Goal: Task Accomplishment & Management: Manage account settings

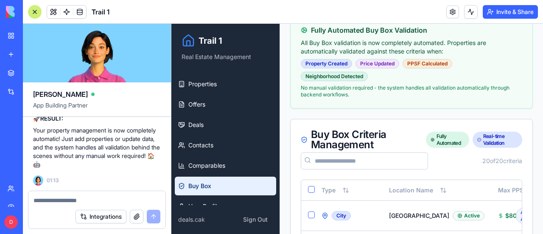
scroll to position [170, 0]
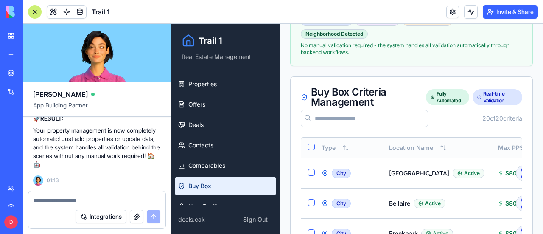
click at [312, 144] on button "Select all" at bounding box center [311, 146] width 7 height 7
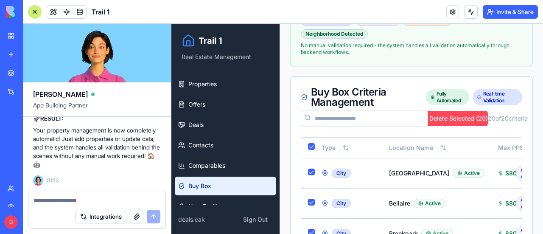
click at [458, 115] on button "Delete Selected ( 20 )" at bounding box center [452, 118] width 72 height 15
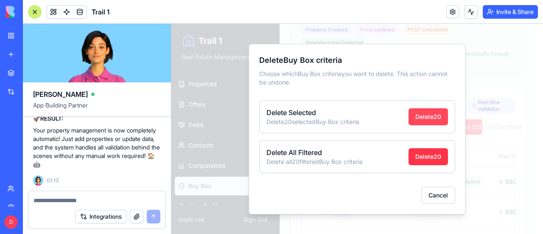
click at [432, 116] on button "Delete 20" at bounding box center [428, 116] width 39 height 17
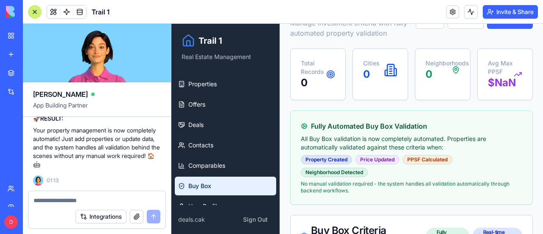
scroll to position [0, 0]
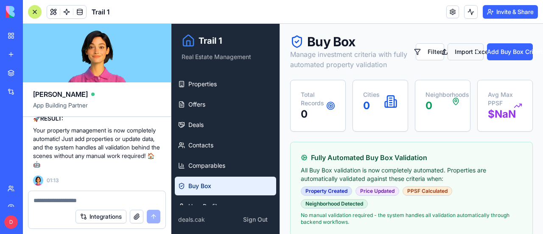
click at [459, 51] on button "Import Excel" at bounding box center [466, 51] width 36 height 17
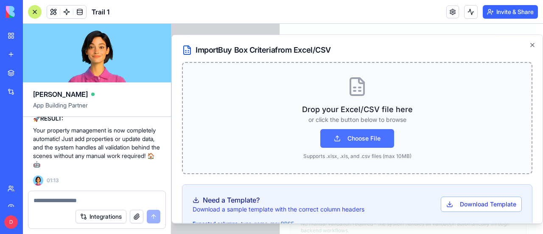
click at [366, 135] on button "Choose File" at bounding box center [357, 138] width 74 height 19
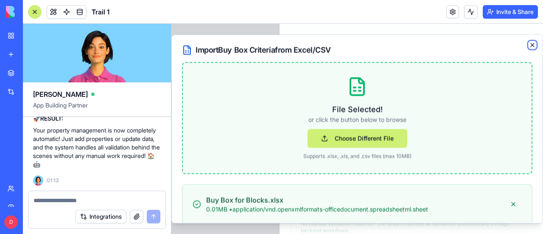
click at [531, 43] on icon "button" at bounding box center [532, 44] width 3 height 3
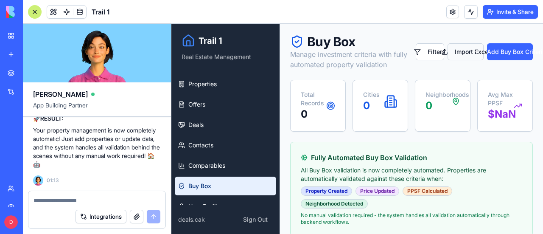
click at [460, 49] on button "Import Excel" at bounding box center [466, 51] width 36 height 17
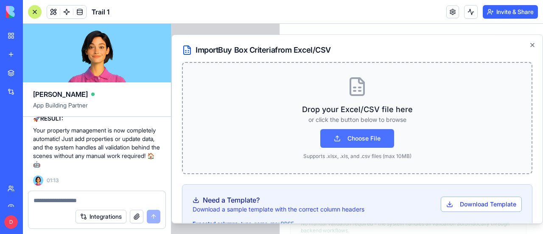
click at [364, 138] on button "Choose File" at bounding box center [357, 138] width 74 height 19
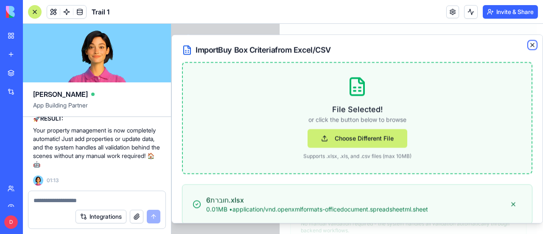
click at [529, 43] on icon "button" at bounding box center [532, 45] width 7 height 7
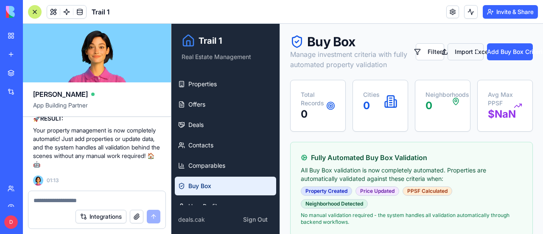
click at [460, 48] on button "Import Excel" at bounding box center [466, 51] width 36 height 17
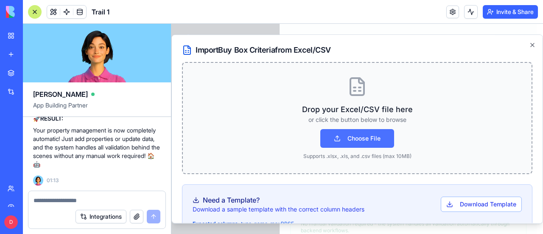
click at [362, 135] on button "Choose File" at bounding box center [357, 138] width 74 height 19
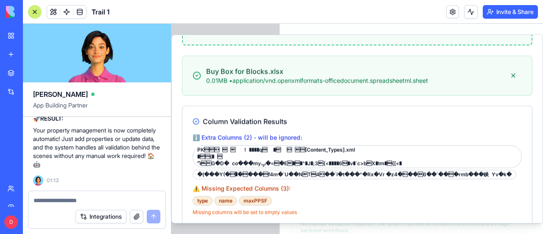
scroll to position [127, 0]
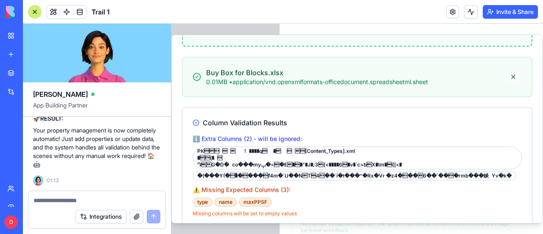
click at [508, 77] on button at bounding box center [513, 76] width 17 height 15
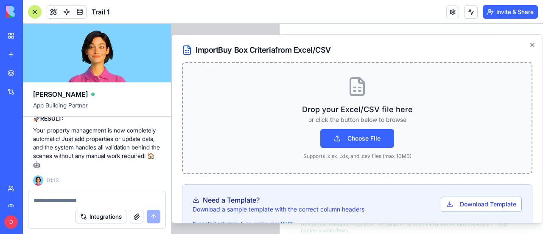
scroll to position [0, 0]
click at [369, 133] on button "Choose File" at bounding box center [357, 138] width 74 height 19
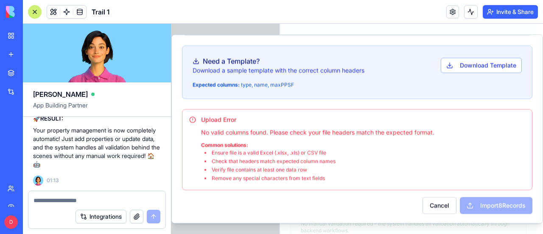
scroll to position [485, 0]
click at [101, 197] on textarea at bounding box center [97, 200] width 127 height 8
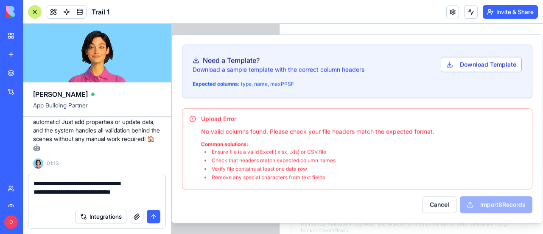
type textarea "**********"
click at [137, 213] on button "button" at bounding box center [137, 217] width 14 height 14
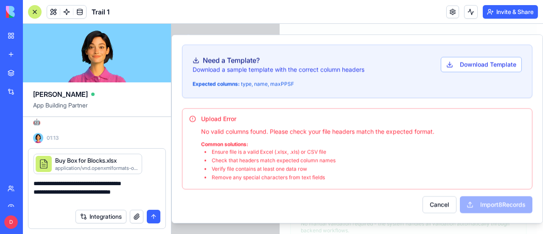
click at [157, 215] on button "submit" at bounding box center [154, 217] width 14 height 14
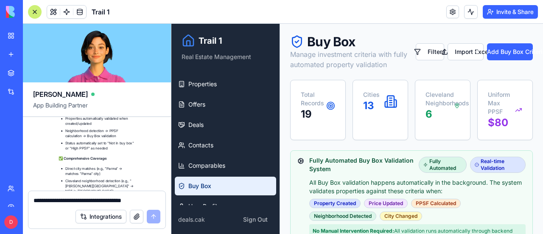
scroll to position [27197, 0]
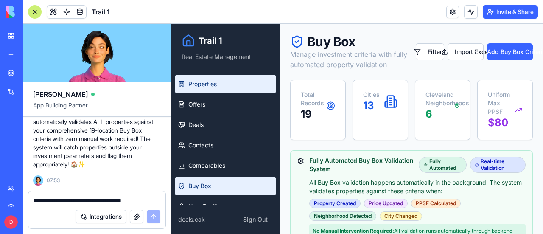
click at [203, 85] on span "Properties" at bounding box center [202, 84] width 28 height 8
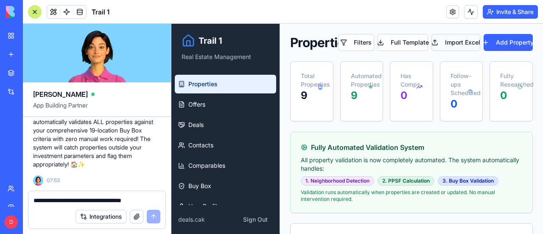
click at [463, 41] on button "Import Excel" at bounding box center [456, 42] width 48 height 17
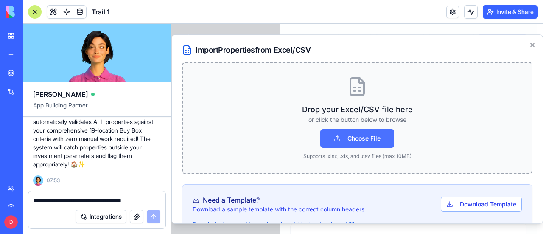
click at [362, 135] on button "Choose File" at bounding box center [357, 138] width 74 height 19
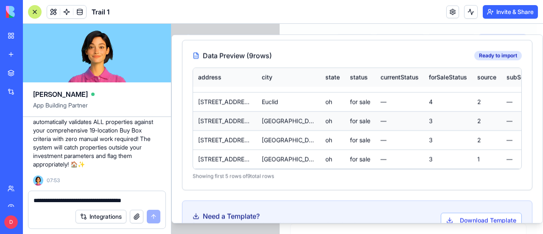
scroll to position [27, 0]
click at [473, 213] on button "Download Template" at bounding box center [481, 220] width 81 height 15
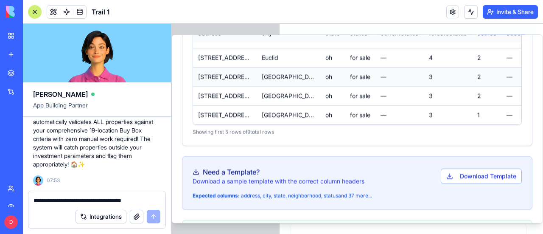
scroll to position [490, 0]
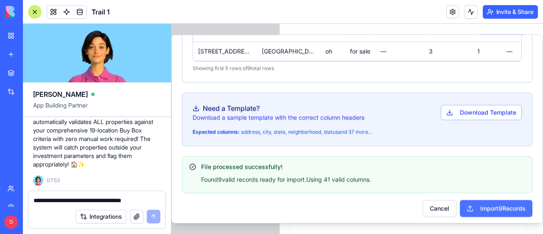
click at [500, 203] on button "Import 9 Records" at bounding box center [496, 208] width 73 height 17
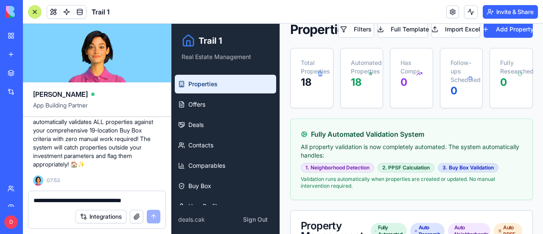
scroll to position [0, 0]
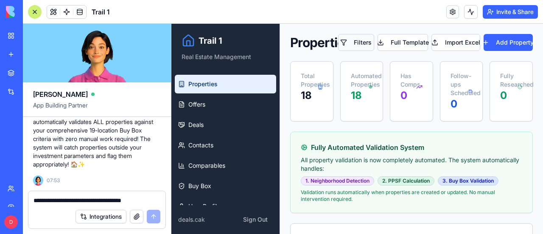
click at [362, 40] on button "Filters" at bounding box center [356, 42] width 36 height 17
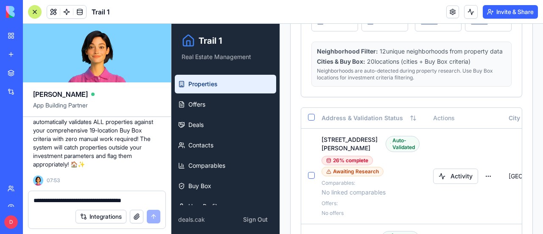
scroll to position [552, 0]
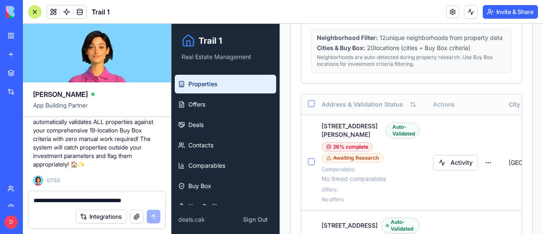
click at [314, 107] on button "Select all" at bounding box center [311, 103] width 7 height 7
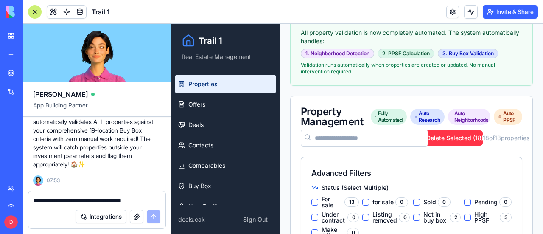
scroll to position [85, 0]
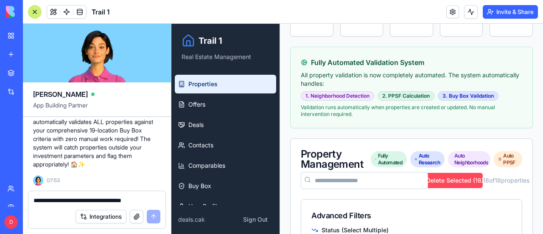
click at [453, 178] on button "Delete Selected ( 18 )" at bounding box center [448, 180] width 69 height 15
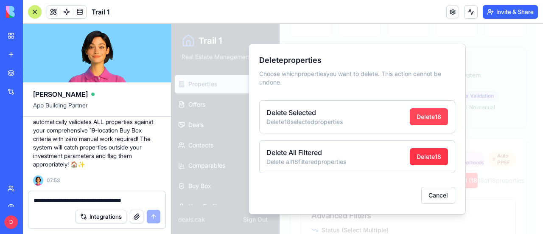
click at [431, 116] on button "Delete 18" at bounding box center [429, 116] width 38 height 17
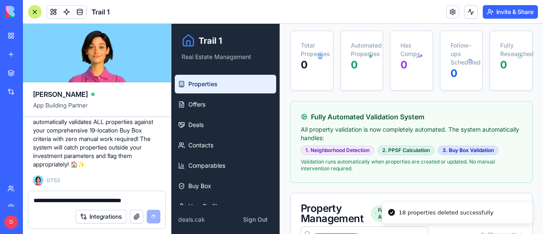
scroll to position [0, 0]
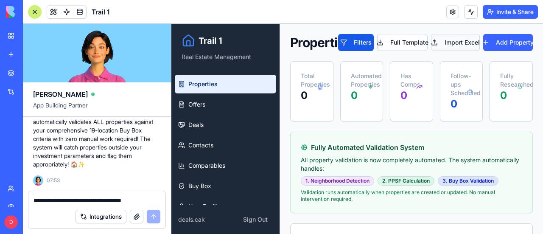
click at [460, 42] on button "Import Excel" at bounding box center [455, 42] width 49 height 17
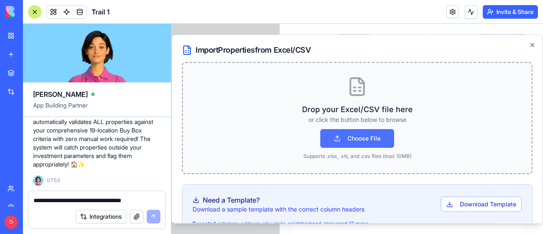
click at [372, 139] on button "Choose File" at bounding box center [357, 138] width 74 height 19
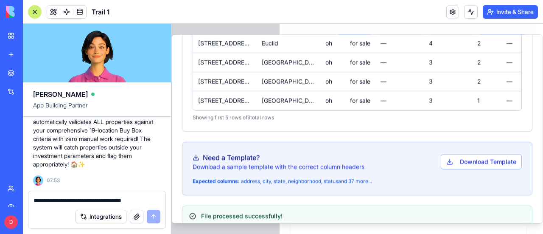
scroll to position [490, 0]
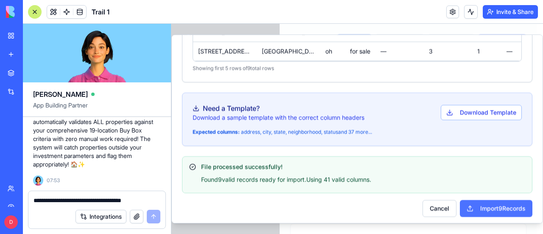
click at [502, 204] on button "Import 9 Records" at bounding box center [496, 208] width 73 height 17
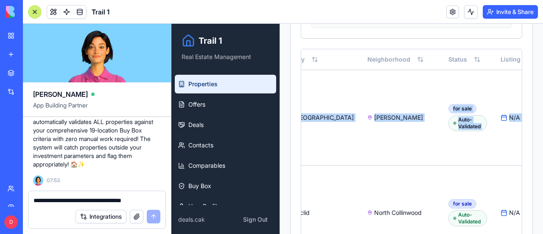
scroll to position [0, 502]
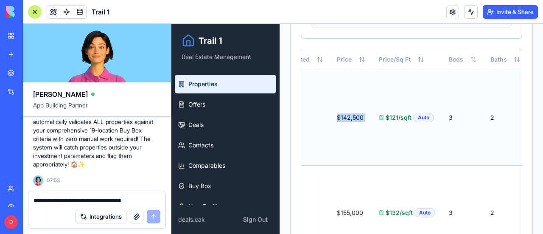
drag, startPoint x: 472, startPoint y: 90, endPoint x: 332, endPoint y: 103, distance: 140.6
click at [332, 103] on tr "[STREET_ADDRESS][PERSON_NAME] Auto-Validated 26 % complete Awaiting Research Co…" at bounding box center [214, 117] width 831 height 95
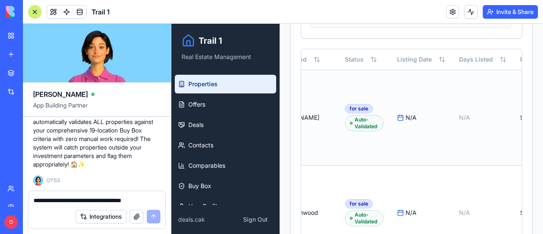
scroll to position [0, 390]
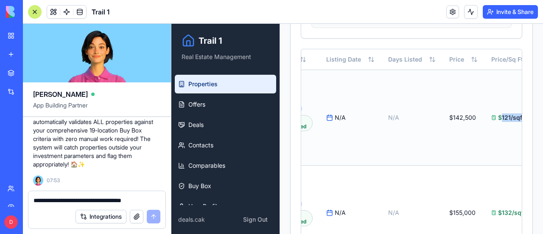
drag, startPoint x: 434, startPoint y: 93, endPoint x: 447, endPoint y: 89, distance: 13.7
click at [447, 89] on tr "[STREET_ADDRESS][PERSON_NAME] Auto-Validated 26 % complete Awaiting Research Co…" at bounding box center [326, 117] width 831 height 95
click at [485, 89] on td "$121/sqft Auto" at bounding box center [520, 117] width 70 height 95
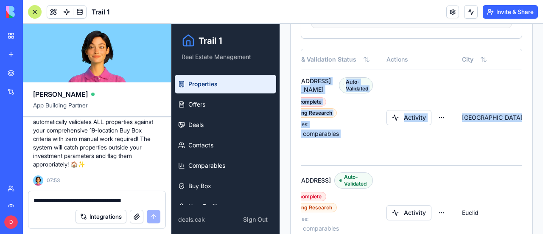
drag, startPoint x: 447, startPoint y: 89, endPoint x: 300, endPoint y: 91, distance: 147.7
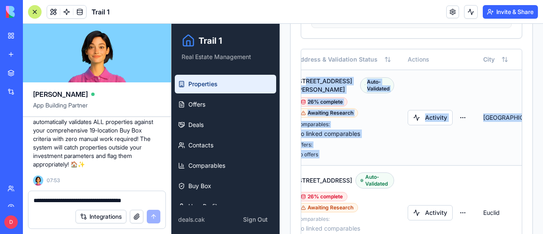
click at [423, 95] on td "Activity" at bounding box center [439, 117] width 76 height 95
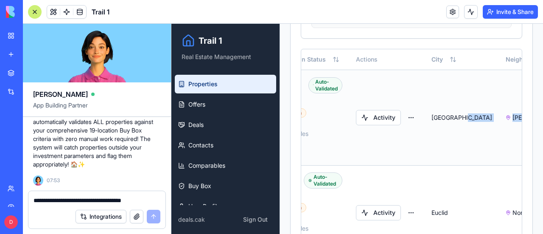
scroll to position [0, 98]
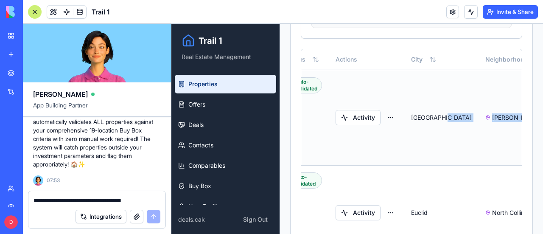
drag, startPoint x: 489, startPoint y: 152, endPoint x: 511, endPoint y: 152, distance: 22.5
click at [488, 147] on td "[PERSON_NAME]" at bounding box center [519, 117] width 81 height 95
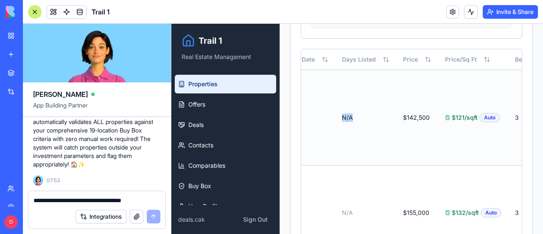
scroll to position [0, 415]
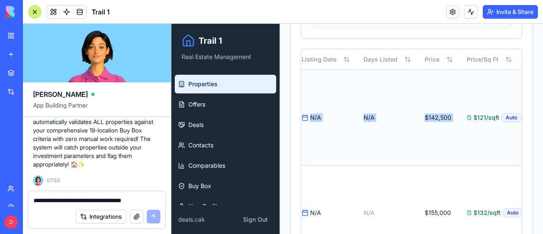
drag, startPoint x: 506, startPoint y: 101, endPoint x: 421, endPoint y: 101, distance: 85.7
click at [421, 101] on tr "[STREET_ADDRESS][PERSON_NAME] Auto-Validated 26 % complete Awaiting Research Co…" at bounding box center [302, 117] width 831 height 95
click at [357, 148] on td "N/A" at bounding box center [387, 117] width 61 height 95
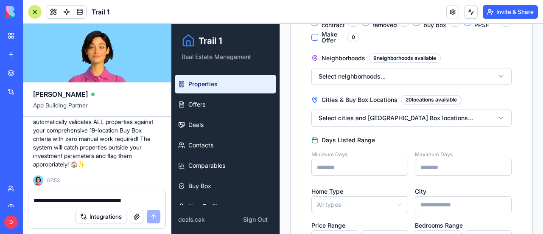
scroll to position [216, 0]
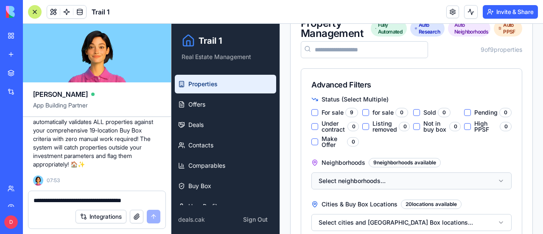
click at [495, 180] on button "Select neighborhoods..." at bounding box center [412, 180] width 200 height 17
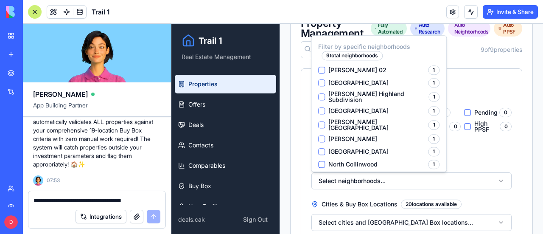
click at [348, 136] on span "[PERSON_NAME]" at bounding box center [352, 139] width 49 height 6
click at [325, 135] on Miles "[PERSON_NAME] 1" at bounding box center [321, 138] width 7 height 7
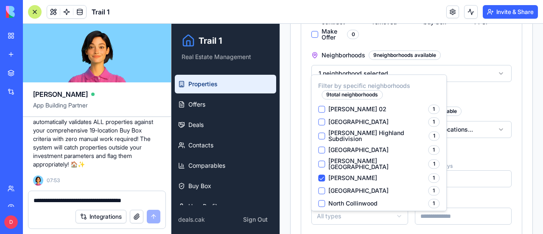
scroll to position [343, 0]
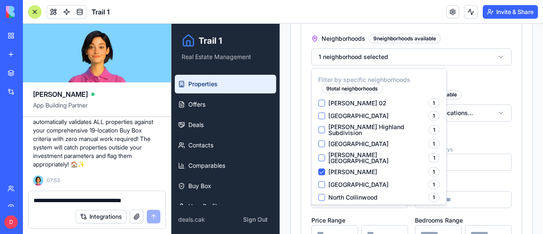
click at [522, 135] on div "Advanced Filters 1 active Clear All Filters Status (Select Multiple) For sale 9…" at bounding box center [412, 192] width 242 height 503
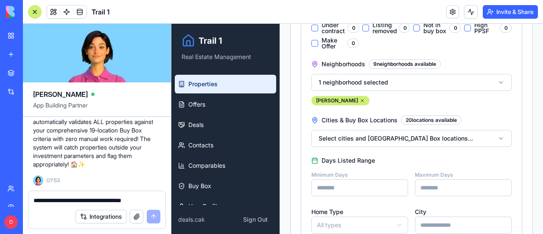
scroll to position [300, 0]
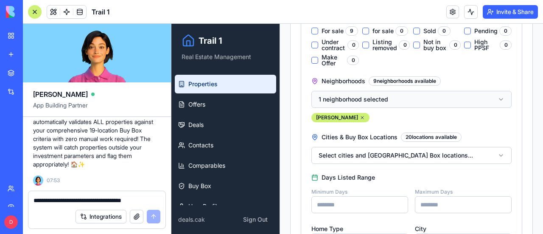
click at [496, 100] on button "1 neighborhood selected" at bounding box center [412, 99] width 200 height 17
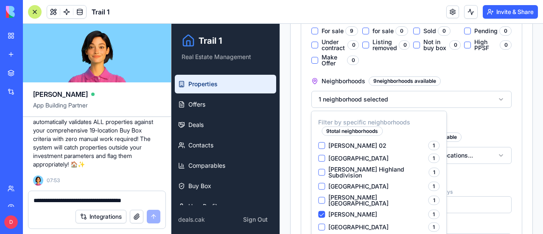
click at [519, 97] on div "Advanced Filters 1 active Clear All Filters Status (Select Multiple) For sale 9…" at bounding box center [412, 234] width 242 height 503
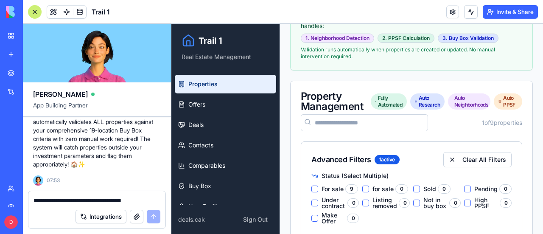
scroll to position [154, 0]
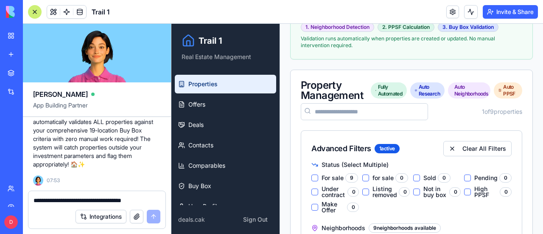
click at [90, 202] on textarea "**********" at bounding box center [97, 200] width 127 height 8
type textarea "*"
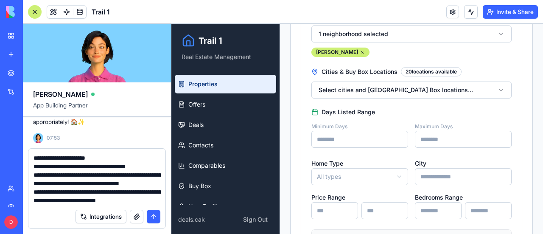
scroll to position [50, 0]
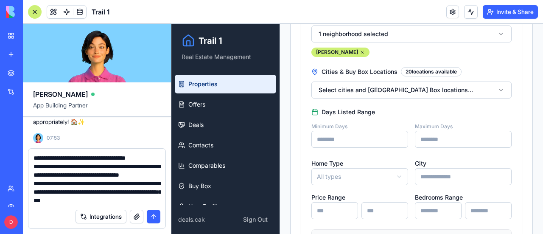
type textarea "**********"
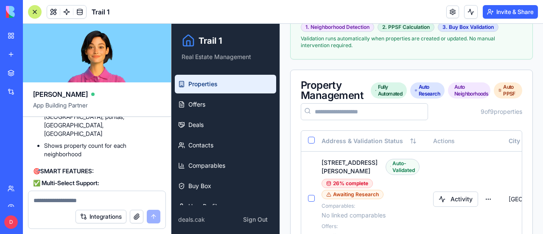
scroll to position [27376, 0]
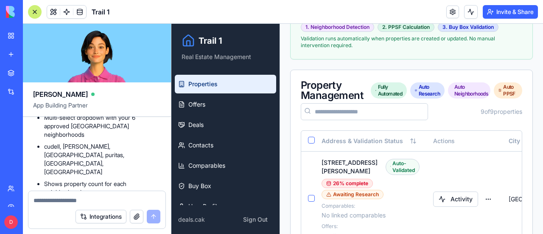
drag, startPoint x: 536, startPoint y: 82, endPoint x: 539, endPoint y: 73, distance: 10.1
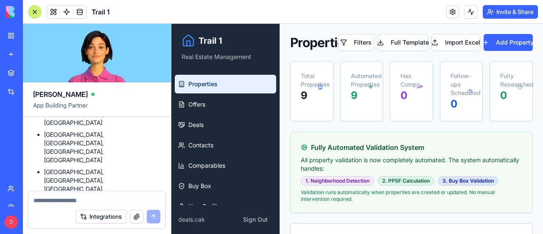
scroll to position [27248, 0]
drag, startPoint x: 36, startPoint y: 146, endPoint x: 89, endPoint y: 161, distance: 55.7
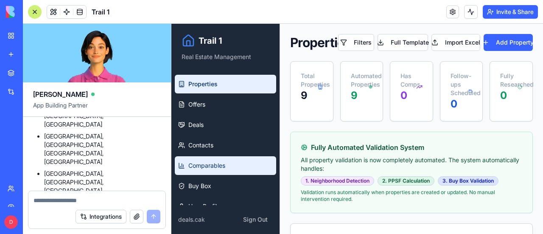
copy span "I imported 9 properties. They are all on status for sale, But 4 are High PPSF a…"
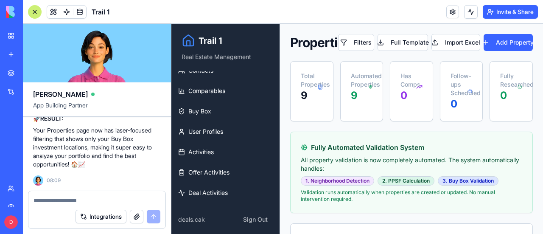
scroll to position [28140, 0]
click at [80, 202] on textarea at bounding box center [97, 200] width 127 height 8
paste textarea "**********"
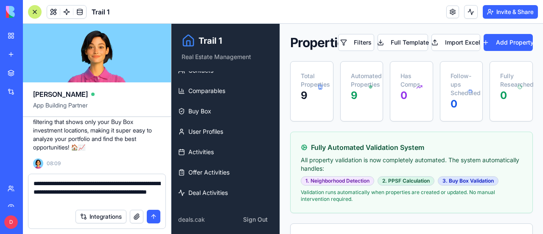
type textarea "**********"
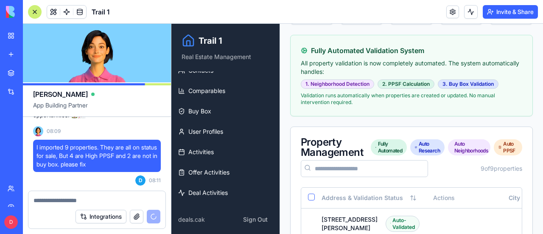
scroll to position [0, 0]
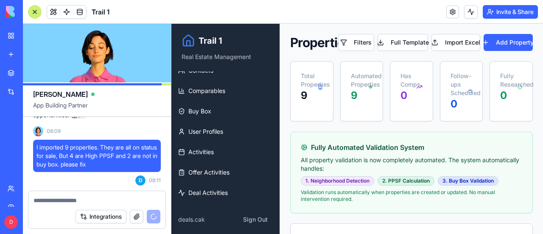
drag, startPoint x: 359, startPoint y: 40, endPoint x: 373, endPoint y: 65, distance: 28.3
click at [359, 40] on button "Filters" at bounding box center [356, 42] width 36 height 17
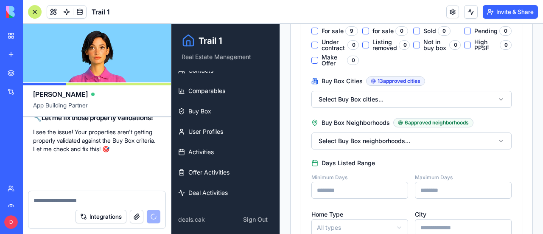
scroll to position [28269, 0]
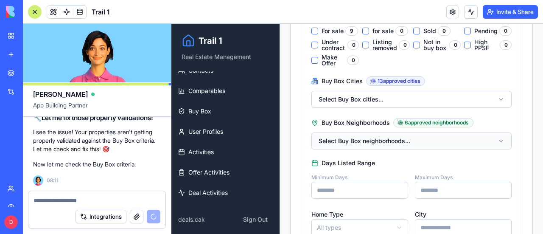
click at [491, 140] on button "Select Buy Box neighborhoods..." at bounding box center [412, 140] width 200 height 17
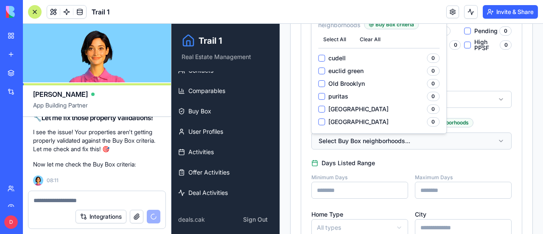
click at [491, 140] on button "Select Buy Box neighborhoods..." at bounding box center [412, 140] width 200 height 17
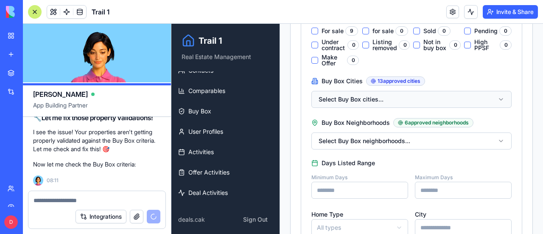
click at [495, 99] on button "Select Buy Box cities..." at bounding box center [412, 99] width 200 height 17
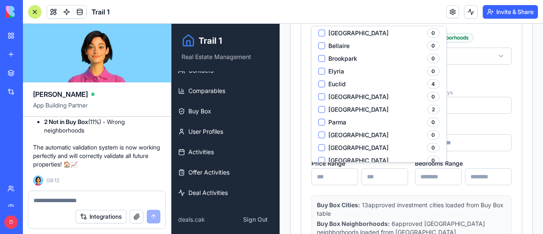
scroll to position [36, 0]
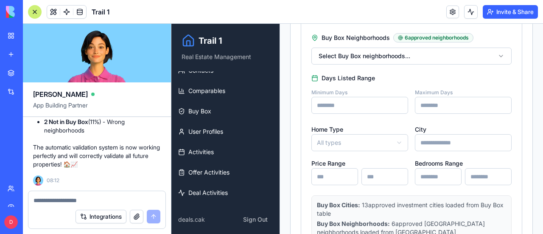
click at [43, 200] on textarea at bounding box center [97, 200] width 127 height 8
type textarea "**********"
click at [429, 149] on input "City" at bounding box center [463, 142] width 97 height 17
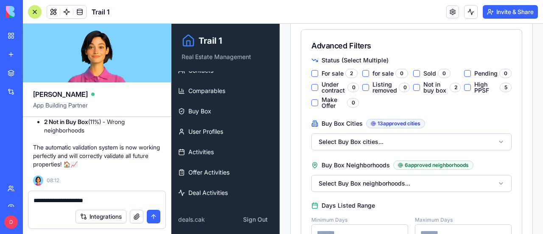
scroll to position [255, 0]
click at [496, 140] on button "Select Buy Box cities..." at bounding box center [412, 141] width 200 height 17
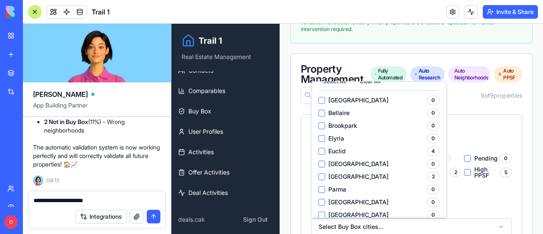
scroll to position [78, 0]
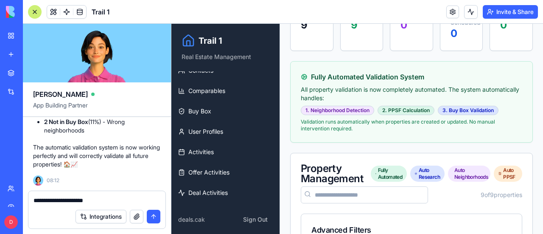
scroll to position [0, 0]
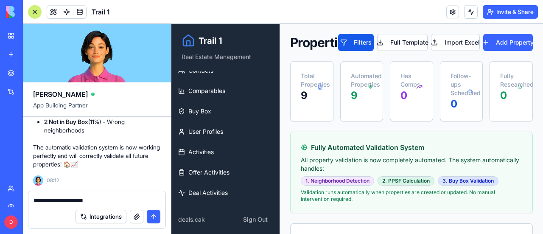
click at [35, 10] on div at bounding box center [35, 12] width 14 height 14
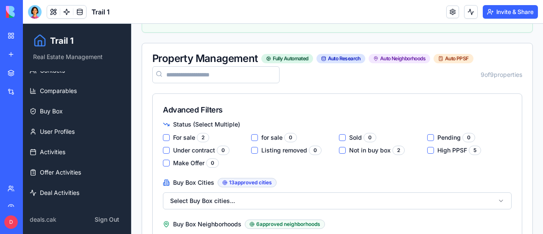
scroll to position [170, 0]
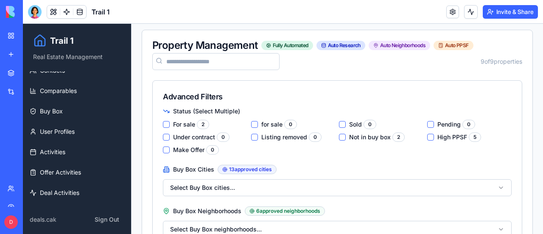
click at [166, 123] on sale "For sale 2" at bounding box center [166, 124] width 7 height 7
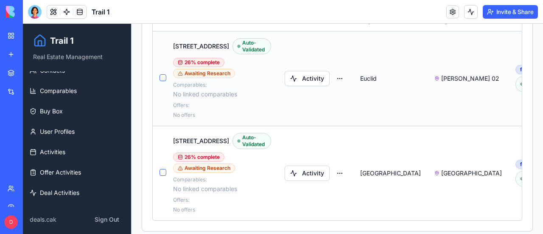
scroll to position [588, 0]
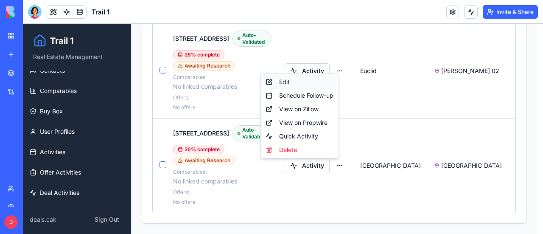
click at [282, 80] on div "Edit" at bounding box center [299, 82] width 75 height 14
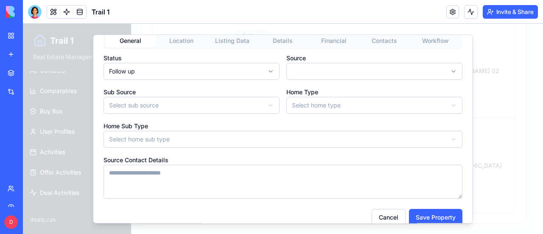
scroll to position [41, 0]
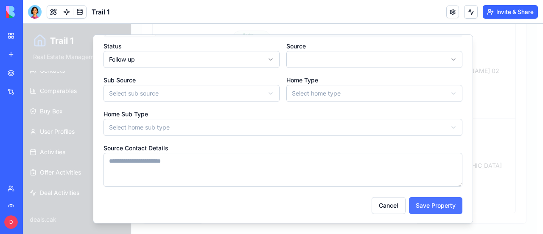
click at [430, 202] on button "Save Property" at bounding box center [435, 205] width 53 height 17
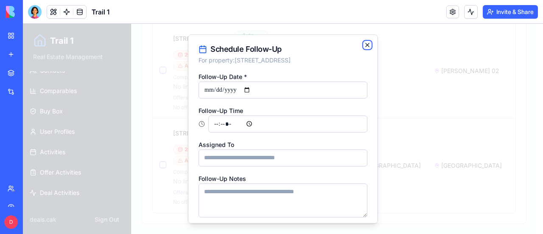
click at [364, 44] on icon "button" at bounding box center [367, 45] width 7 height 7
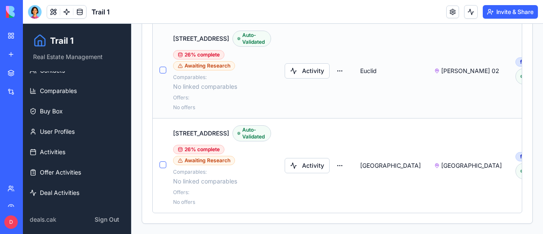
scroll to position [546, 0]
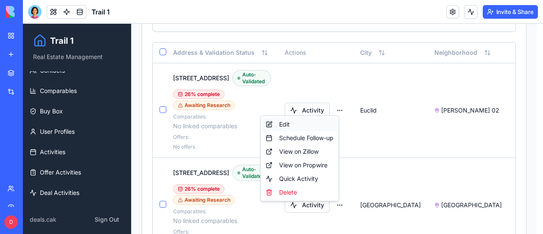
click at [286, 124] on div "Edit" at bounding box center [299, 125] width 75 height 14
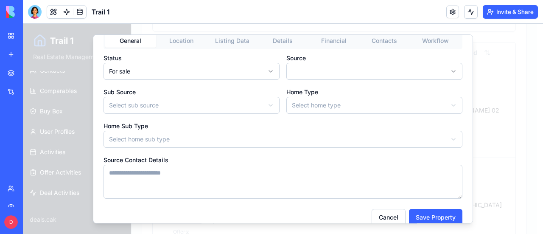
scroll to position [41, 0]
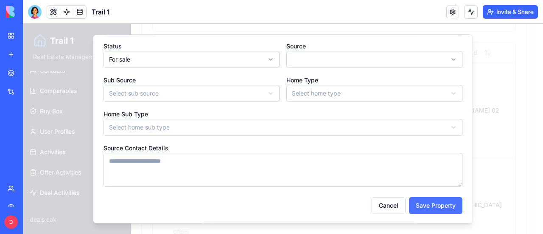
click at [426, 204] on button "Save Property" at bounding box center [435, 205] width 53 height 17
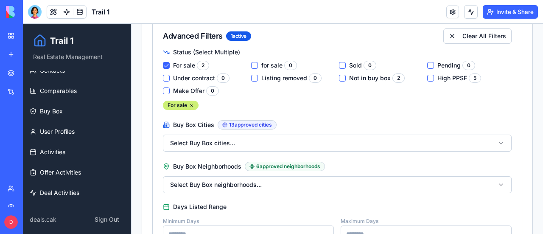
scroll to position [206, 0]
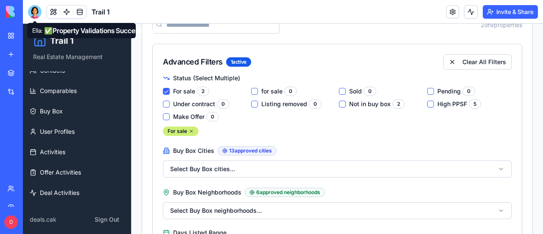
click at [41, 12] on div at bounding box center [35, 12] width 14 height 14
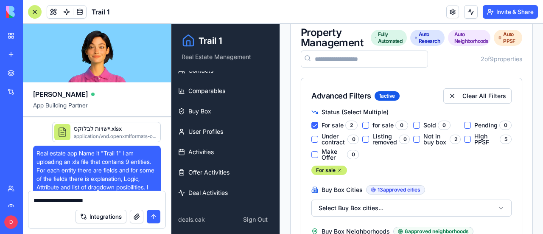
scroll to position [29289, 0]
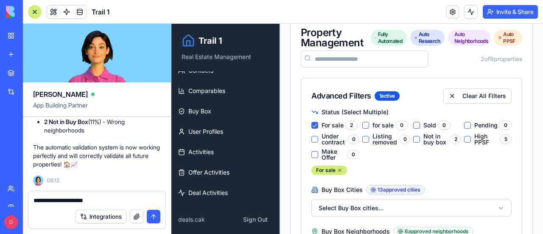
click at [69, 197] on textarea "**********" at bounding box center [97, 200] width 127 height 8
drag, startPoint x: 94, startPoint y: 200, endPoint x: 25, endPoint y: 202, distance: 69.6
click at [25, 202] on div "**********" at bounding box center [97, 212] width 148 height 43
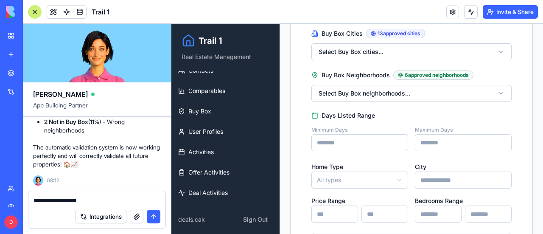
scroll to position [376, 0]
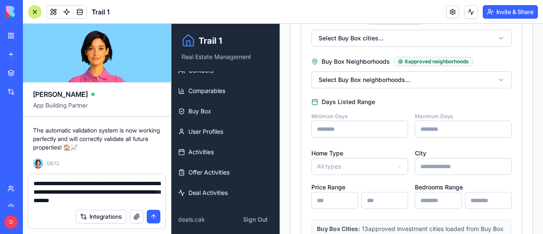
click at [32, 184] on div "**********" at bounding box center [96, 189] width 137 height 31
click at [34, 183] on textarea "**********" at bounding box center [97, 191] width 127 height 25
click at [149, 200] on textarea "**********" at bounding box center [97, 191] width 127 height 25
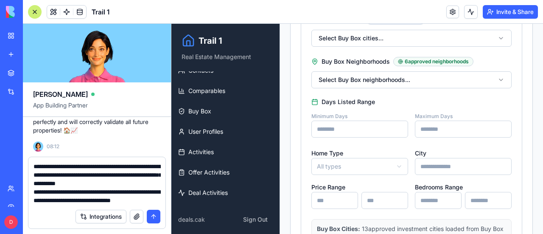
type textarea "**********"
click at [155, 217] on button "submit" at bounding box center [154, 217] width 14 height 14
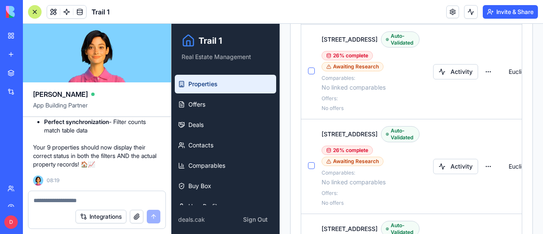
scroll to position [29932, 0]
click at [33, 13] on div at bounding box center [35, 12] width 14 height 14
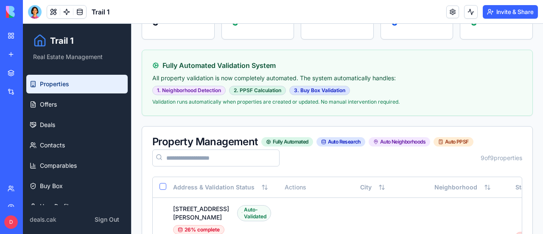
scroll to position [0, 0]
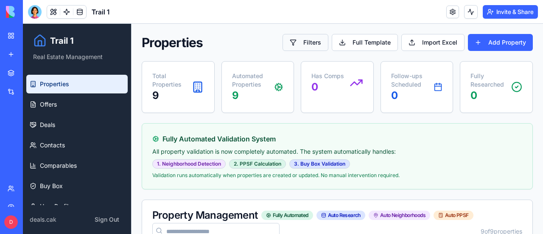
click at [309, 39] on button "Filters" at bounding box center [306, 42] width 46 height 17
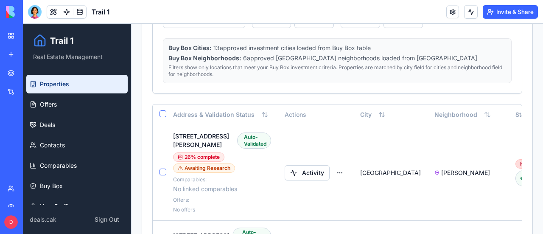
scroll to position [467, 0]
click at [162, 109] on button "Select all" at bounding box center [163, 112] width 7 height 7
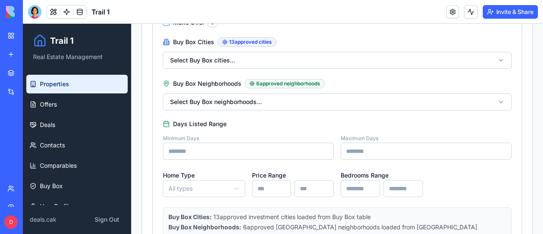
scroll to position [127, 0]
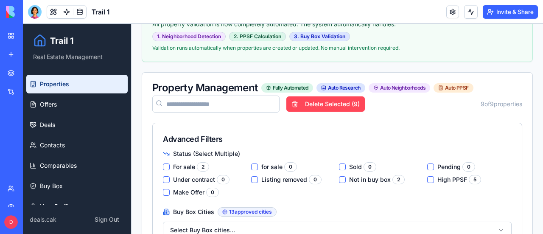
click at [333, 100] on button "Delete Selected ( 9 )" at bounding box center [325, 103] width 79 height 15
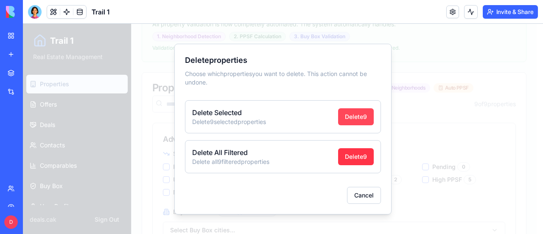
click at [354, 117] on button "Delete 9" at bounding box center [356, 116] width 36 height 17
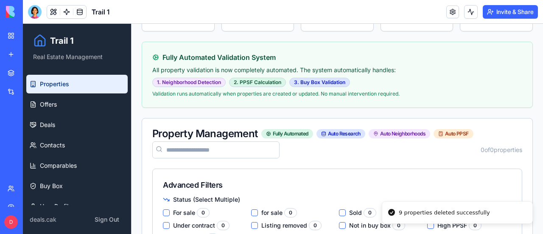
scroll to position [0, 0]
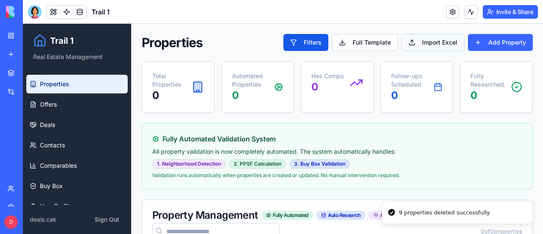
click at [429, 40] on button "Import Excel" at bounding box center [432, 42] width 63 height 17
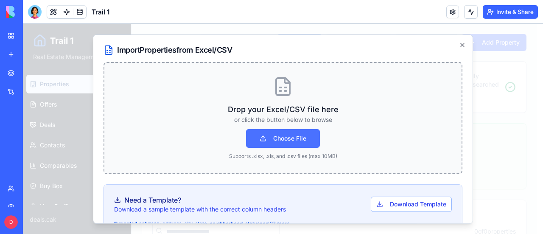
click at [279, 135] on button "Choose File" at bounding box center [283, 138] width 74 height 19
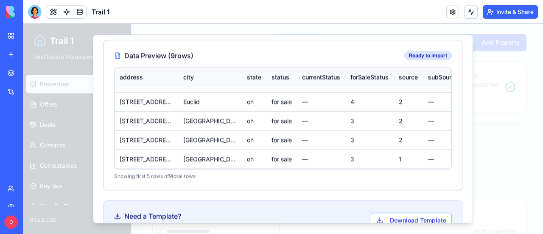
scroll to position [490, 0]
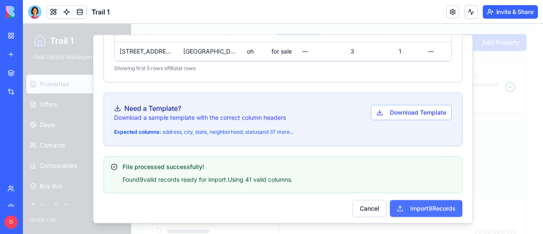
click at [422, 205] on button "Import 9 Records" at bounding box center [426, 208] width 73 height 17
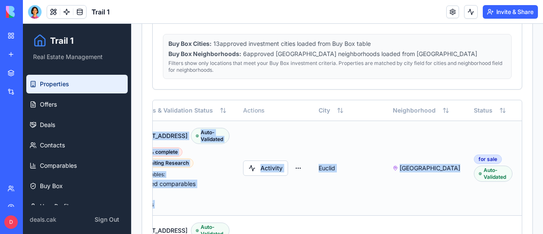
scroll to position [0, 0]
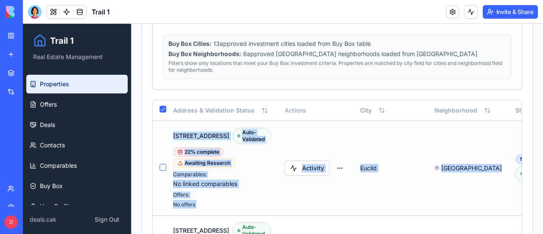
drag, startPoint x: 472, startPoint y: 129, endPoint x: 153, endPoint y: 129, distance: 319.2
click at [327, 126] on td "Activity" at bounding box center [316, 168] width 76 height 95
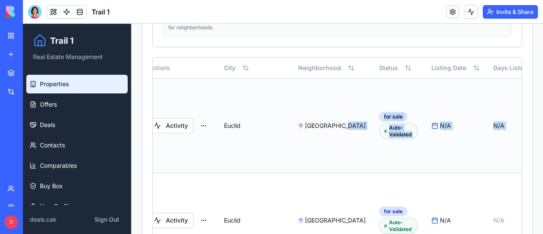
scroll to position [0, 170]
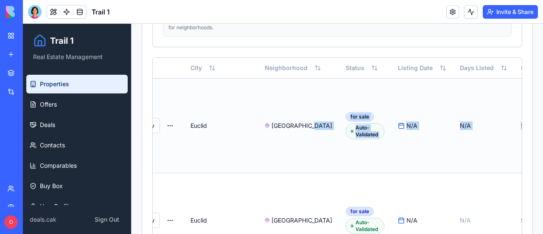
drag, startPoint x: 442, startPoint y: 80, endPoint x: 514, endPoint y: 82, distance: 72.2
click at [514, 82] on tr "[STREET_ADDRESS] Auto-Validated 22 % complete Awaiting Research Comparables: No…" at bounding box center [398, 125] width 831 height 95
click at [453, 90] on td "N/A" at bounding box center [483, 125] width 61 height 95
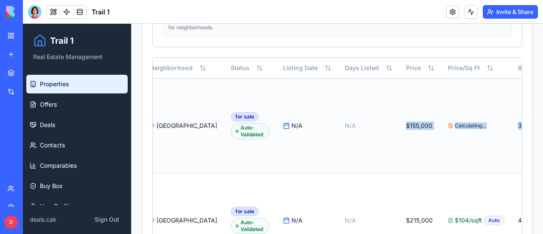
drag, startPoint x: 449, startPoint y: 90, endPoint x: 476, endPoint y: 90, distance: 26.7
click at [502, 90] on tr "[STREET_ADDRESS] Auto-Validated 22 % complete Awaiting Research Comparables: No…" at bounding box center [283, 125] width 831 height 95
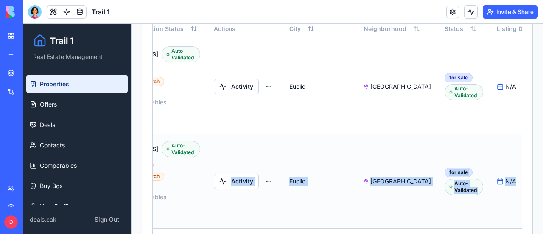
scroll to position [0, 46]
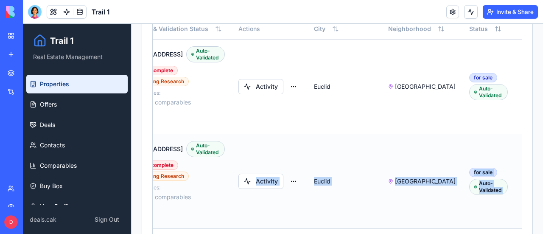
drag, startPoint x: 251, startPoint y: 199, endPoint x: 250, endPoint y: 204, distance: 5.4
click at [250, 204] on tr "[STREET_ADDRESS] Auto-Validated 26 % complete Awaiting Research Comparables: No…" at bounding box center [522, 181] width 831 height 95
click at [266, 201] on td "Activity" at bounding box center [270, 181] width 76 height 95
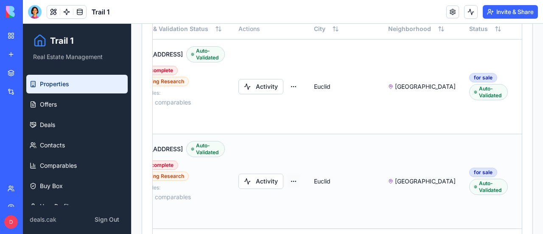
click at [289, 179] on html "Trail 1 Real Estate Management Properties Offers Deals Contacts Comparables Buy…" at bounding box center [283, 193] width 520 height 1442
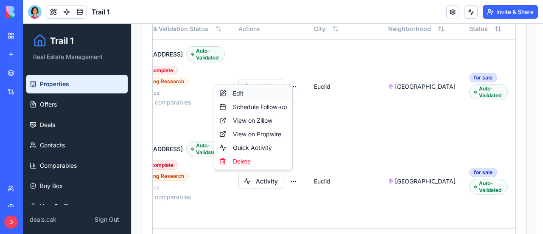
click at [241, 94] on div "Edit" at bounding box center [253, 94] width 75 height 14
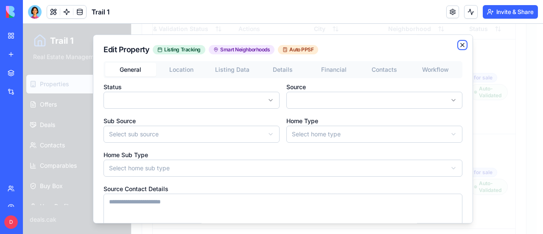
click at [459, 45] on icon "button" at bounding box center [462, 45] width 7 height 7
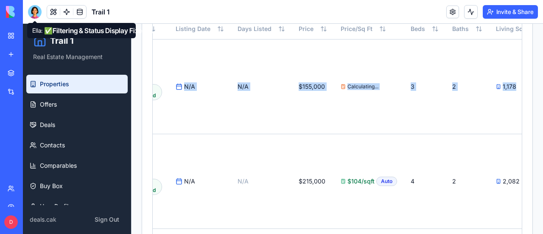
drag, startPoint x: 475, startPoint y: 121, endPoint x: 530, endPoint y: 121, distance: 54.7
click at [530, 121] on div "Properties Filters Full Template Import Excel Add Property Total Properties 9 A…" at bounding box center [338, 193] width 412 height 1442
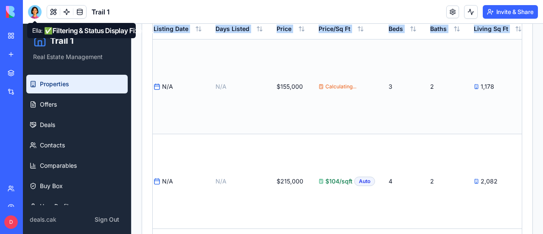
click at [312, 116] on td "Calculating..." at bounding box center [347, 86] width 70 height 95
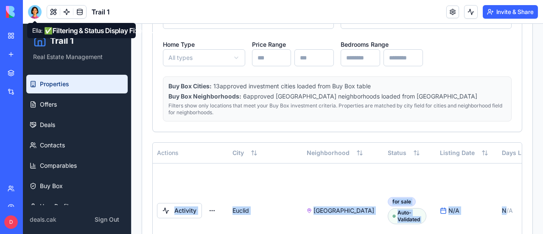
scroll to position [0, 0]
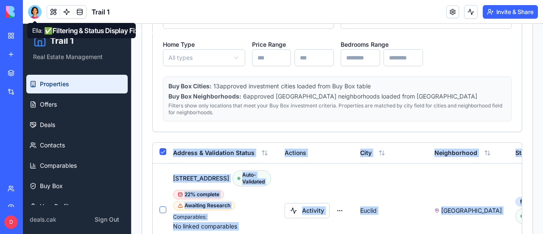
drag, startPoint x: 166, startPoint y: 176, endPoint x: 132, endPoint y: 185, distance: 34.8
click at [165, 169] on td at bounding box center [160, 210] width 14 height 95
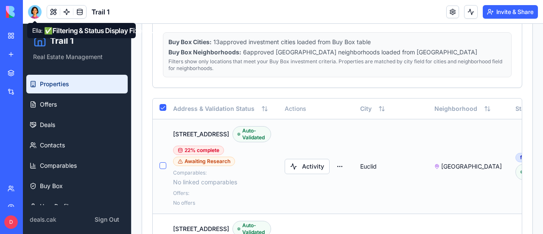
scroll to position [470, 0]
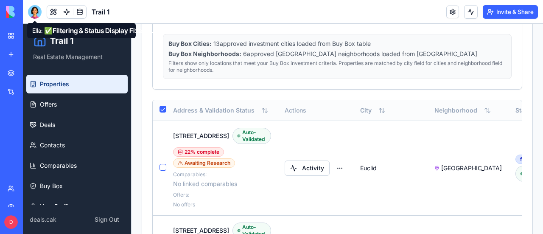
click at [165, 106] on button "Select all" at bounding box center [163, 109] width 7 height 7
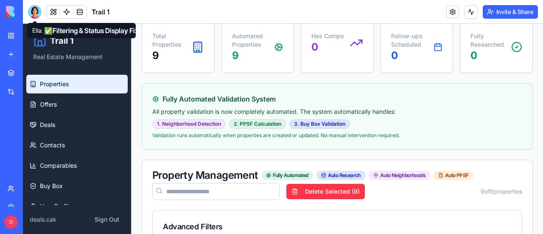
scroll to position [85, 0]
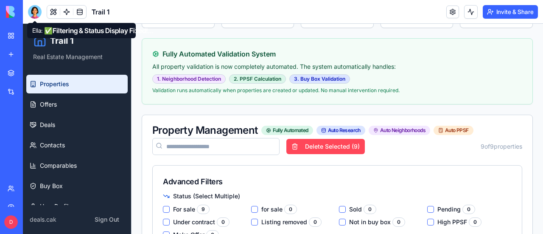
click at [337, 146] on button "Delete Selected ( 9 )" at bounding box center [325, 146] width 79 height 15
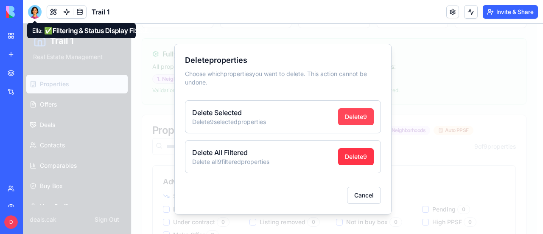
click at [352, 120] on button "Delete 9" at bounding box center [356, 116] width 36 height 17
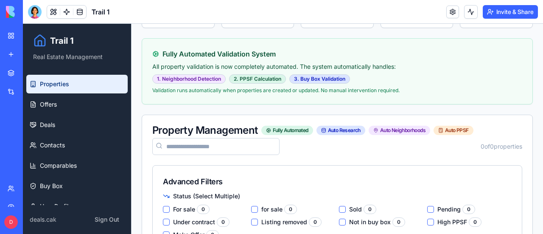
scroll to position [0, 0]
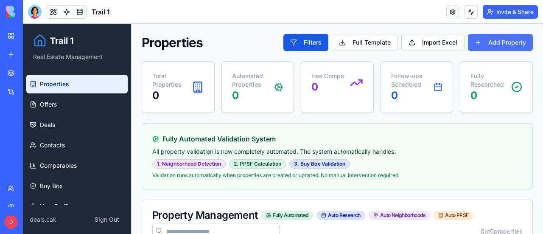
click at [502, 43] on button "Add Property" at bounding box center [500, 42] width 65 height 17
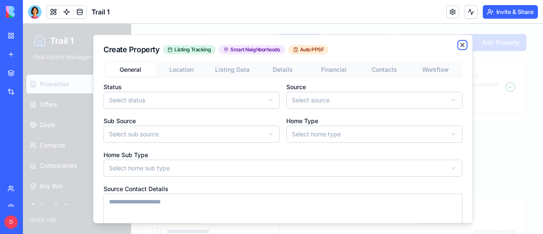
click at [459, 45] on icon "button" at bounding box center [462, 45] width 7 height 7
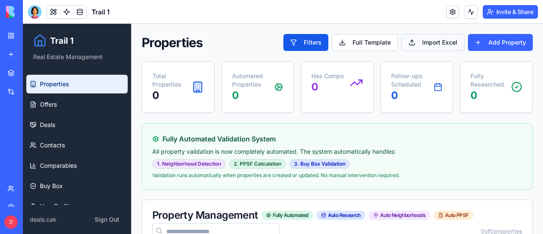
click at [429, 43] on button "Import Excel" at bounding box center [432, 42] width 63 height 17
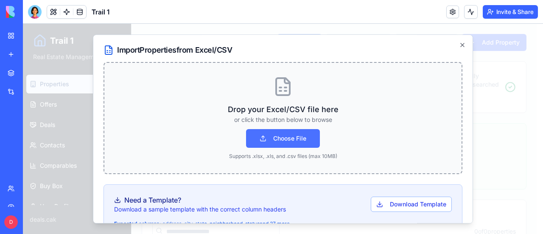
click at [287, 137] on button "Choose File" at bounding box center [283, 138] width 74 height 19
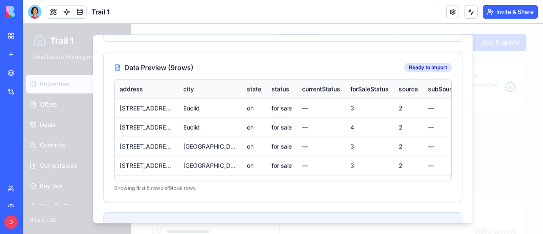
scroll to position [490, 0]
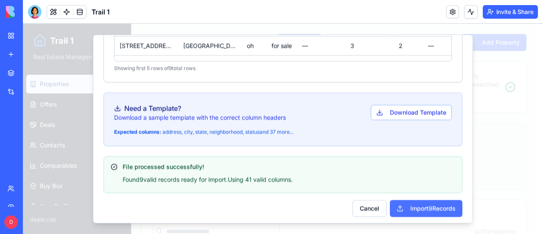
click at [440, 206] on button "Import 9 Records" at bounding box center [426, 208] width 73 height 17
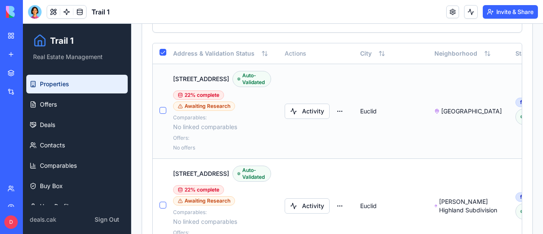
scroll to position [552, 0]
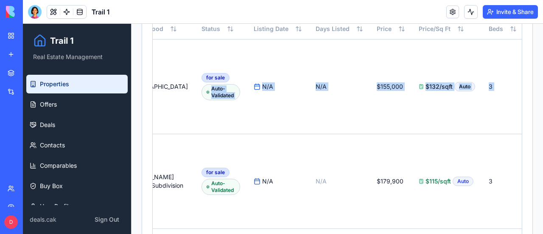
drag, startPoint x: 495, startPoint y: 54, endPoint x: 527, endPoint y: 65, distance: 33.8
click at [527, 65] on div "Properties Filters Full Template Import Excel Add Property Total Properties 9 A…" at bounding box center [338, 193] width 412 height 1442
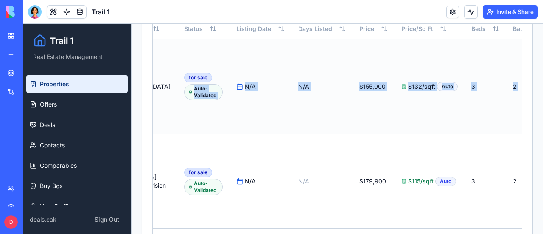
click at [411, 58] on td "$132/sqft Auto" at bounding box center [430, 86] width 70 height 95
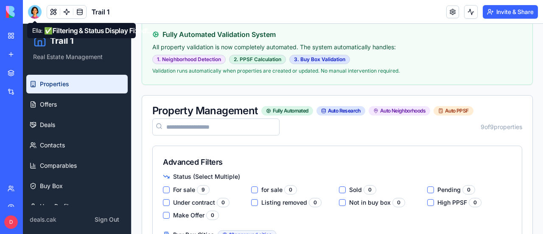
scroll to position [42, 0]
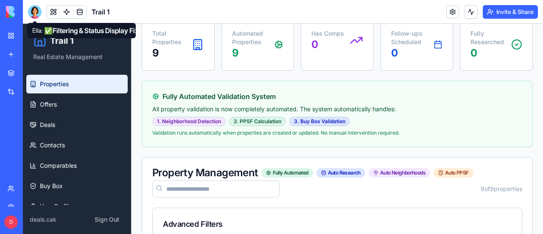
drag, startPoint x: 34, startPoint y: 9, endPoint x: 40, endPoint y: 24, distance: 15.6
click at [34, 9] on div at bounding box center [35, 12] width 14 height 14
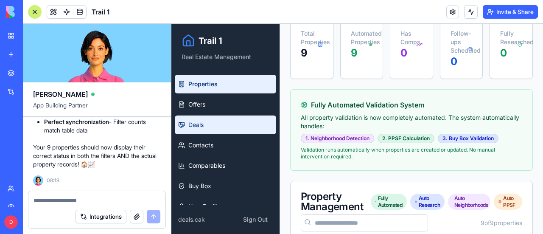
scroll to position [0, 0]
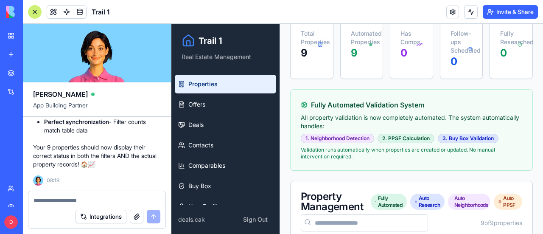
click at [74, 199] on textarea at bounding box center [97, 200] width 127 height 8
type textarea "*"
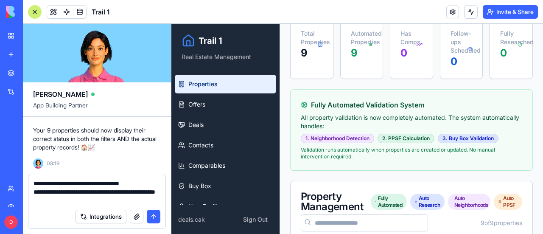
click at [70, 197] on textarea "**********" at bounding box center [97, 191] width 127 height 25
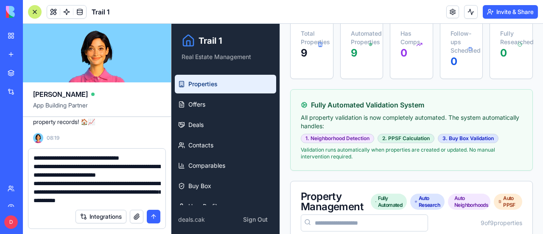
type textarea "**********"
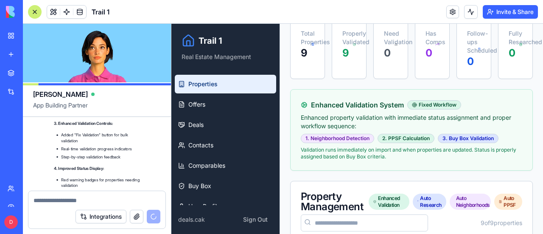
scroll to position [30930, 0]
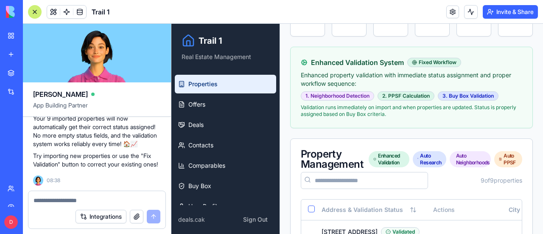
scroll to position [212, 0]
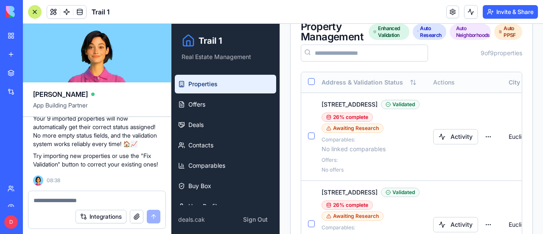
click at [310, 80] on button "Select all" at bounding box center [311, 81] width 7 height 7
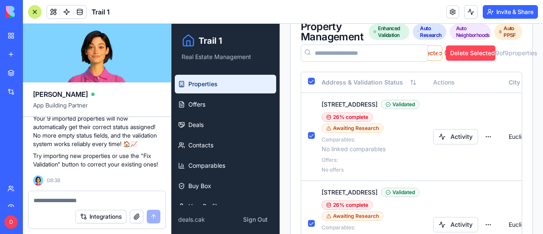
click at [458, 51] on button "Delete Selected ( 9 )" at bounding box center [471, 52] width 50 height 15
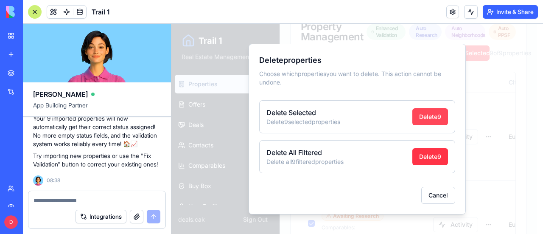
click at [431, 118] on button "Delete 9" at bounding box center [431, 116] width 36 height 17
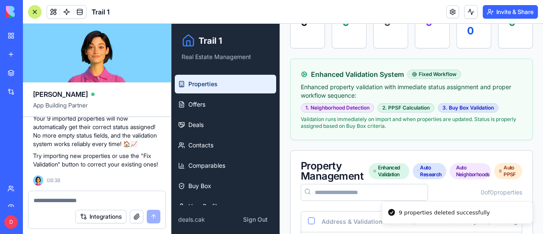
scroll to position [0, 0]
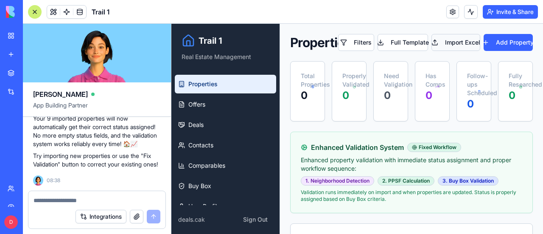
click at [454, 41] on button "Import Excel" at bounding box center [456, 42] width 48 height 17
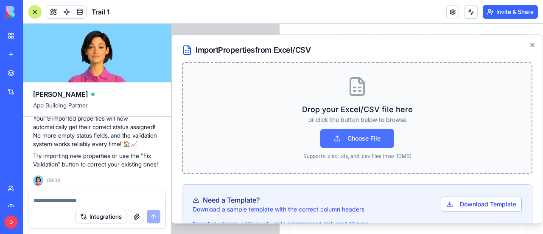
click at [355, 143] on button "Choose File" at bounding box center [357, 138] width 74 height 19
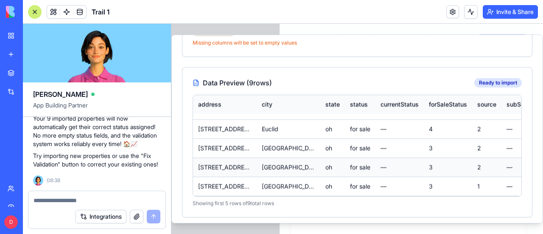
scroll to position [490, 0]
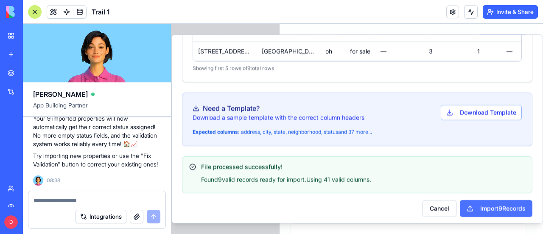
click at [492, 207] on button "Import 9 Records" at bounding box center [496, 208] width 73 height 17
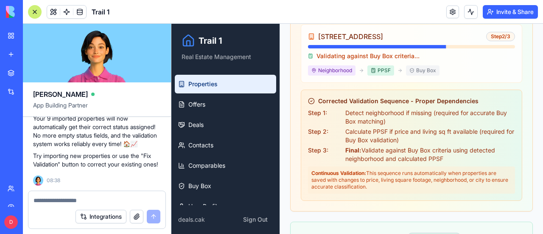
scroll to position [0, 0]
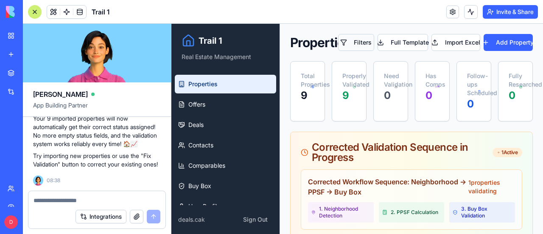
click at [361, 40] on button "Filters" at bounding box center [356, 42] width 36 height 17
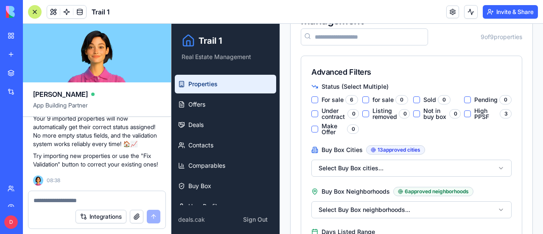
scroll to position [194, 0]
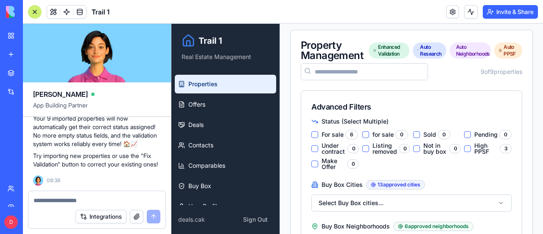
click at [86, 202] on textarea at bounding box center [97, 200] width 127 height 8
type textarea "*"
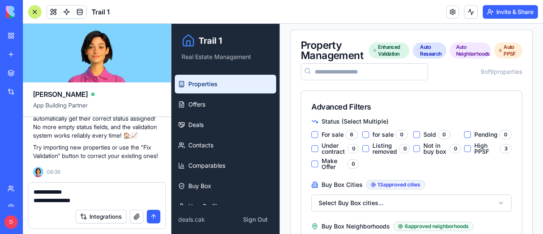
type textarea "**********"
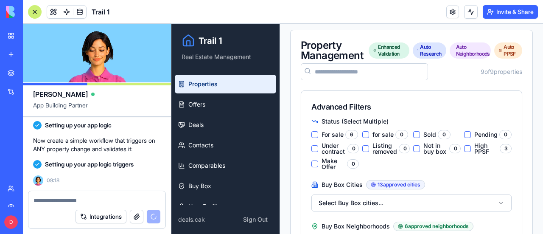
scroll to position [31146, 0]
